Goal: Use online tool/utility: Utilize a website feature to perform a specific function

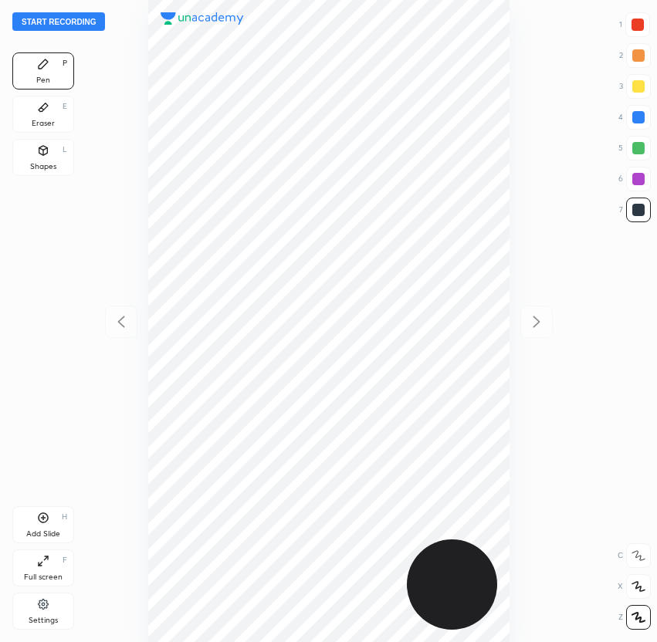
scroll to position [642, 410]
click at [75, 18] on button "Start recording" at bounding box center [58, 21] width 93 height 19
click at [65, 19] on button "End recording" at bounding box center [55, 21] width 86 height 19
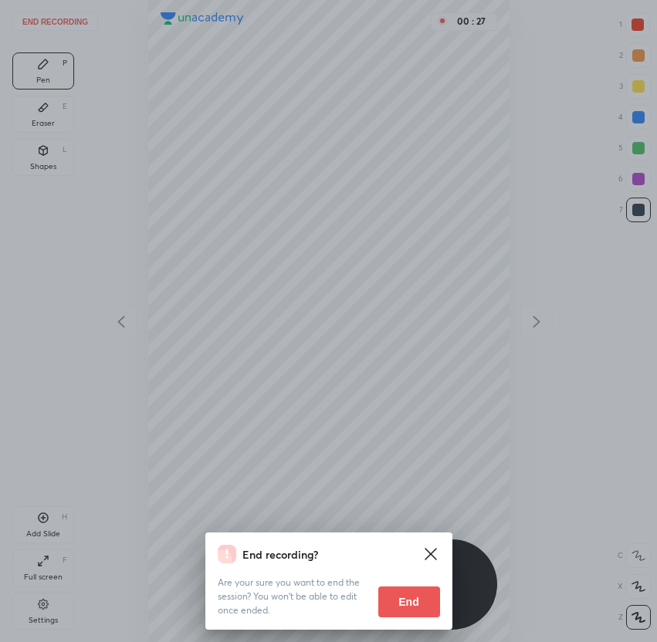
click at [402, 598] on button "End" at bounding box center [409, 601] width 62 height 31
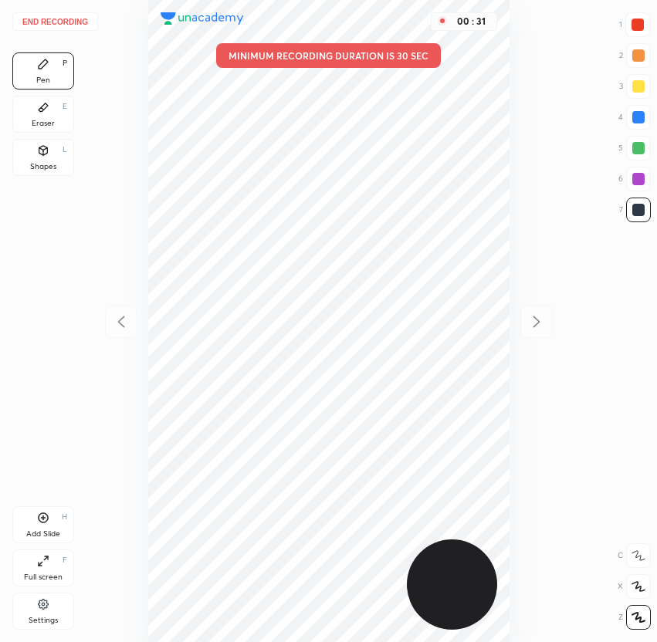
click at [62, 25] on button "End recording" at bounding box center [55, 21] width 86 height 19
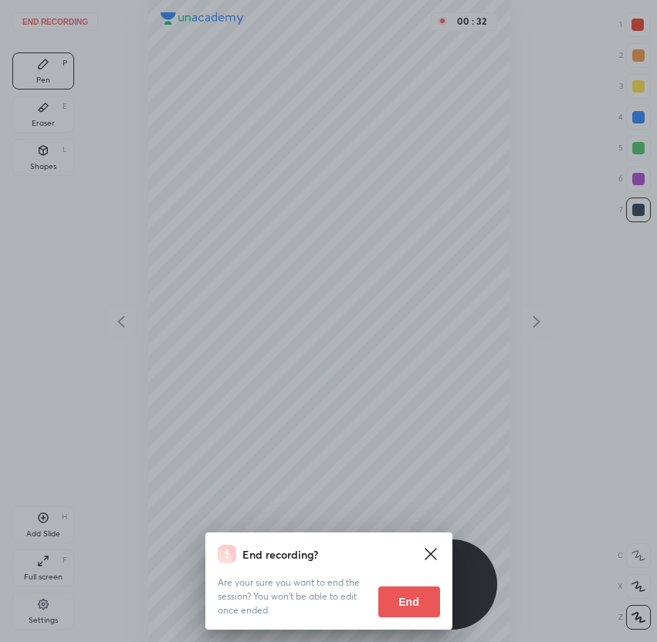
click at [407, 598] on button "End" at bounding box center [409, 601] width 62 height 31
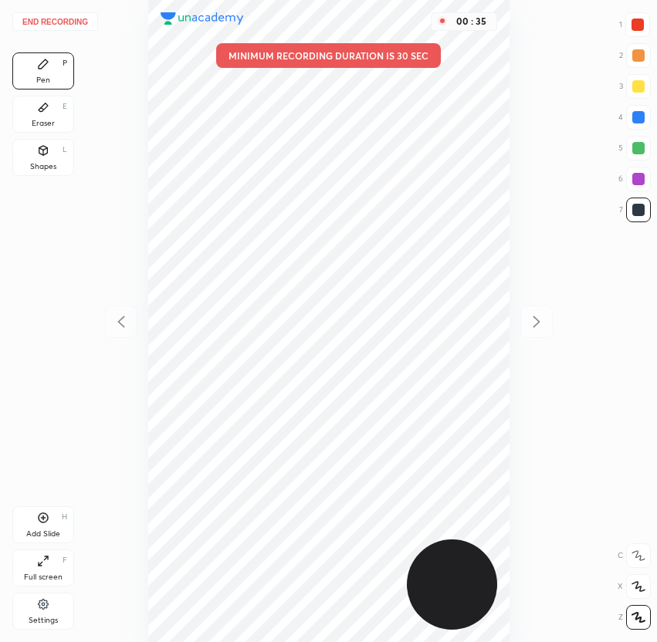
click at [63, 26] on button "End recording" at bounding box center [55, 21] width 86 height 19
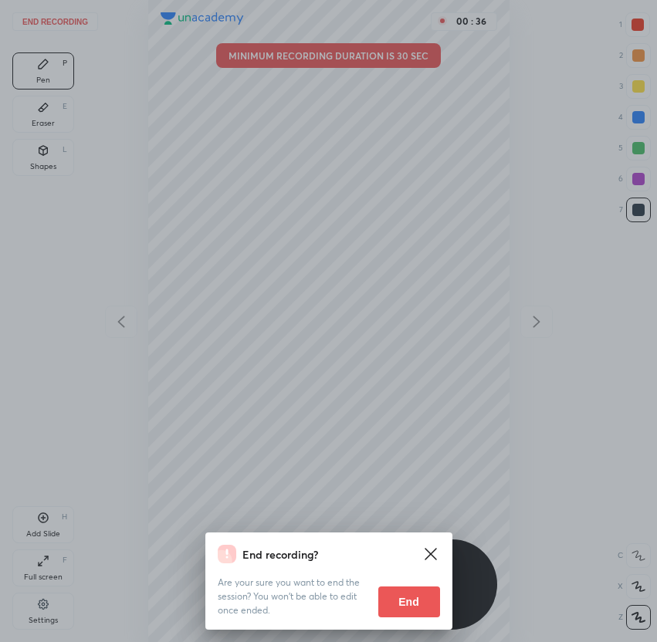
click at [429, 608] on button "End" at bounding box center [409, 601] width 62 height 31
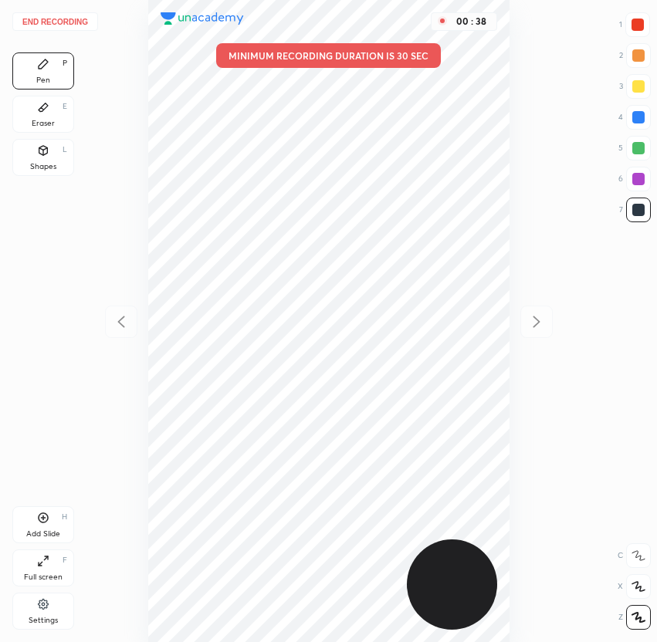
click at [44, 21] on button "End recording" at bounding box center [55, 21] width 86 height 19
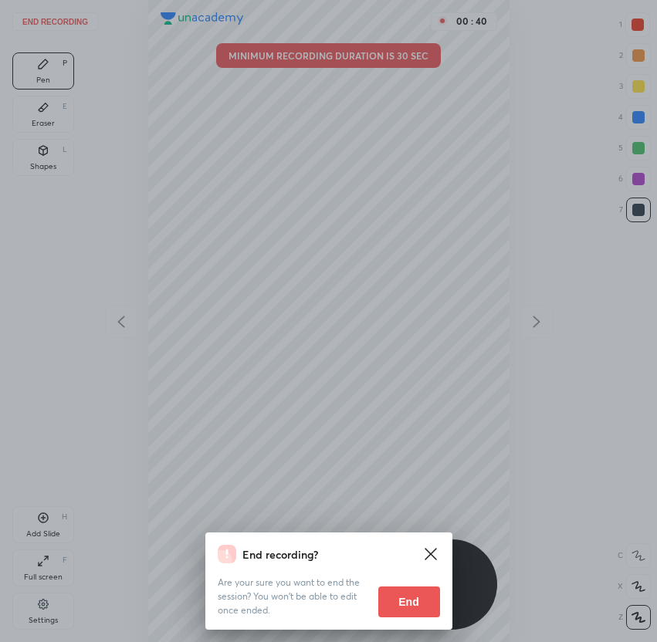
click at [418, 597] on button "End" at bounding box center [409, 601] width 62 height 31
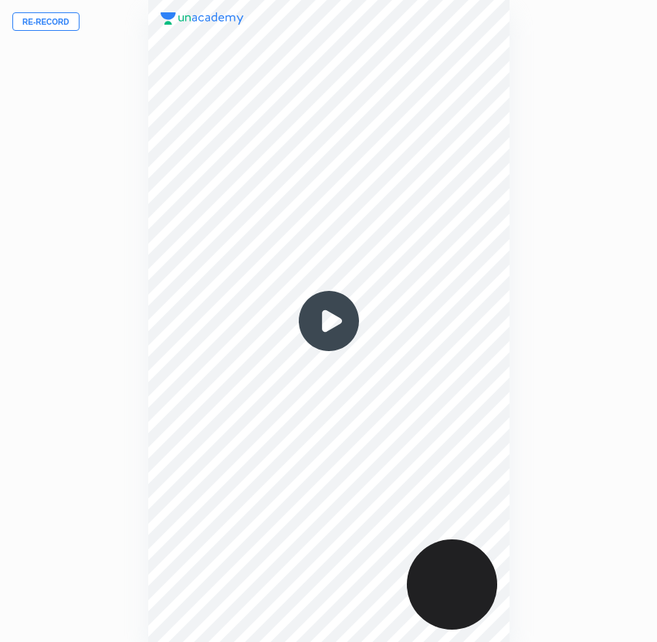
click at [62, 21] on button "Re-record" at bounding box center [45, 21] width 67 height 19
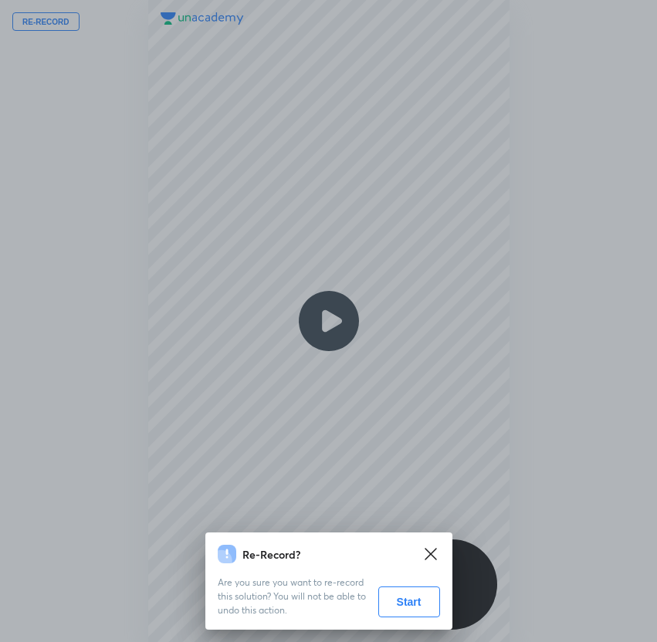
click at [410, 604] on button "Start" at bounding box center [409, 601] width 62 height 31
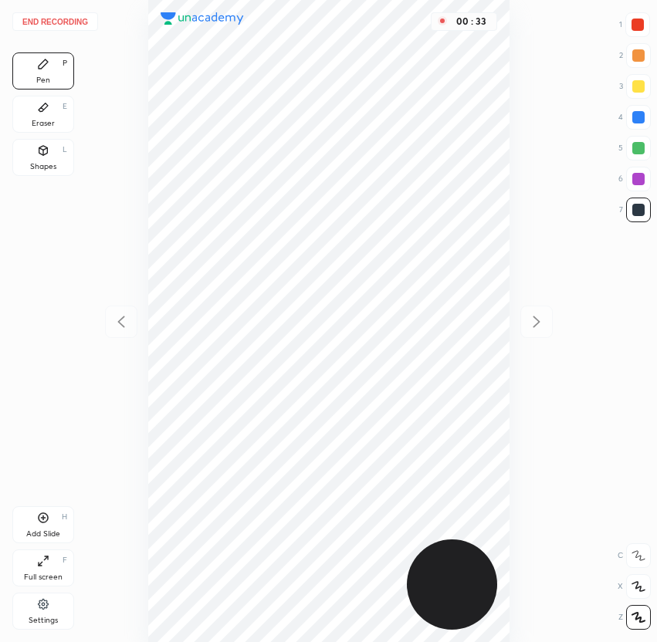
drag, startPoint x: 639, startPoint y: 22, endPoint x: 620, endPoint y: 21, distance: 19.3
click at [639, 22] on div at bounding box center [637, 25] width 12 height 12
click at [640, 88] on div at bounding box center [638, 86] width 12 height 12
click at [633, 119] on div at bounding box center [638, 117] width 12 height 12
drag, startPoint x: 39, startPoint y: 522, endPoint x: 57, endPoint y: 495, distance: 33.0
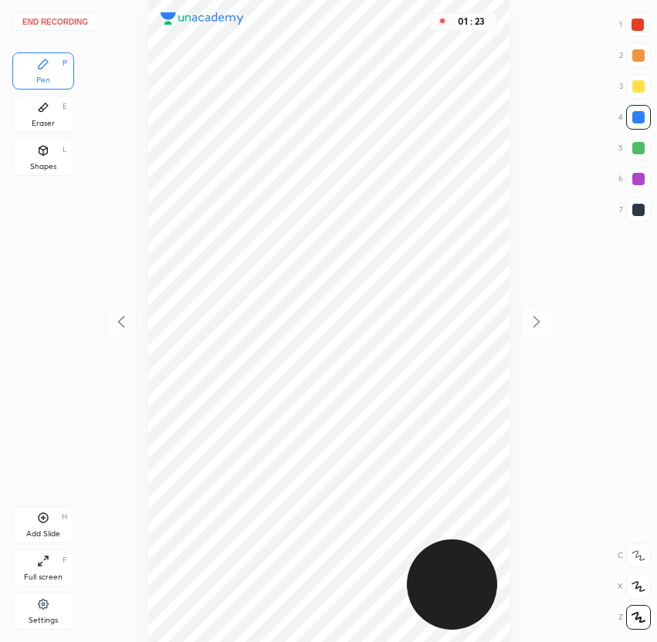
click at [39, 522] on icon at bounding box center [43, 517] width 12 height 12
drag, startPoint x: 642, startPoint y: 214, endPoint x: 633, endPoint y: 205, distance: 12.0
click at [640, 211] on div at bounding box center [638, 210] width 12 height 12
click at [639, 23] on div at bounding box center [637, 25] width 12 height 12
click at [632, 149] on div at bounding box center [638, 148] width 12 height 12
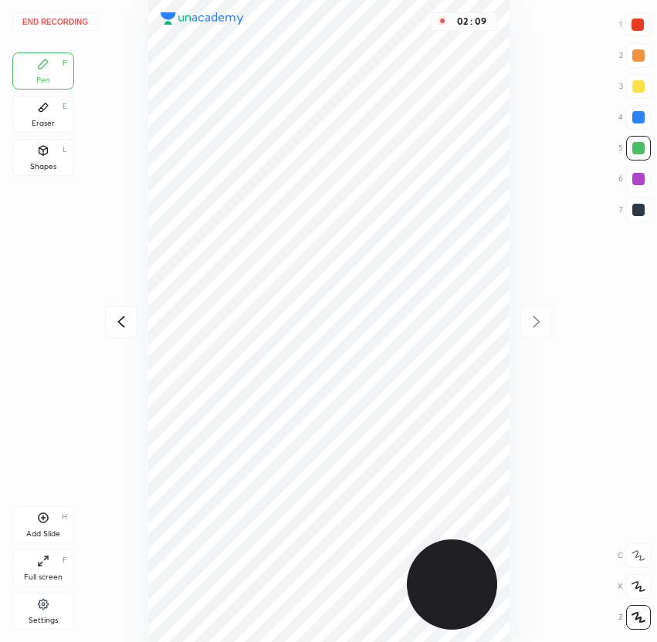
click at [630, 210] on div at bounding box center [638, 210] width 25 height 25
drag, startPoint x: 633, startPoint y: 23, endPoint x: 618, endPoint y: 29, distance: 16.3
click at [633, 23] on div at bounding box center [637, 25] width 12 height 12
click at [640, 208] on div at bounding box center [638, 210] width 12 height 12
click at [52, 21] on button "End recording" at bounding box center [55, 21] width 86 height 19
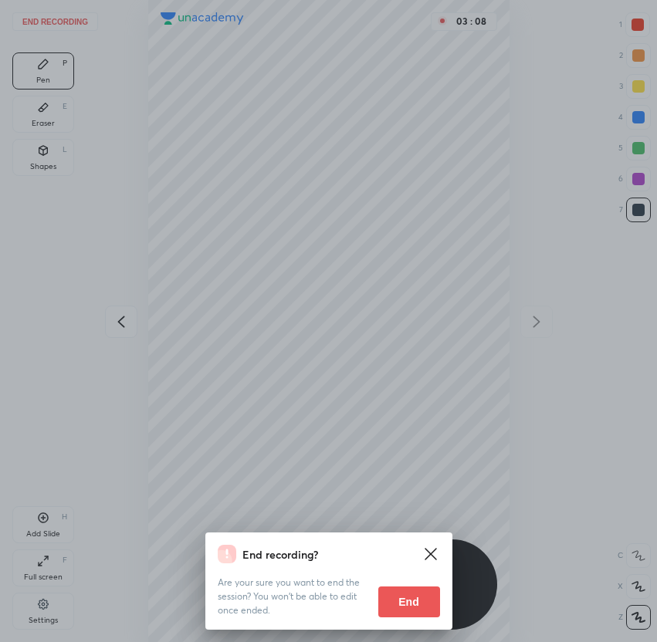
click at [424, 608] on button "End" at bounding box center [409, 601] width 62 height 31
